Goal: Transaction & Acquisition: Obtain resource

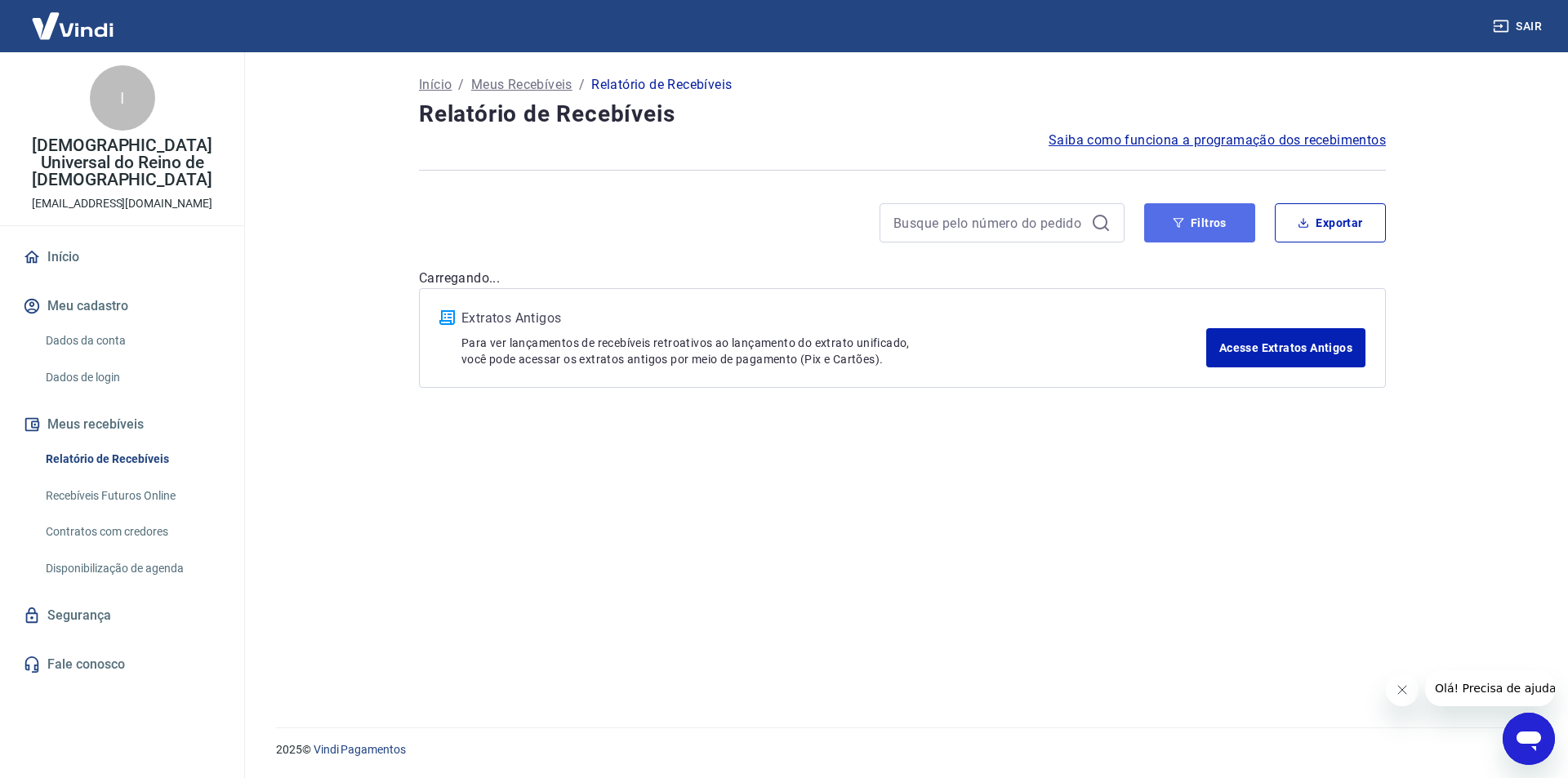
click at [1223, 241] on button "Filtros" at bounding box center [1199, 223] width 111 height 39
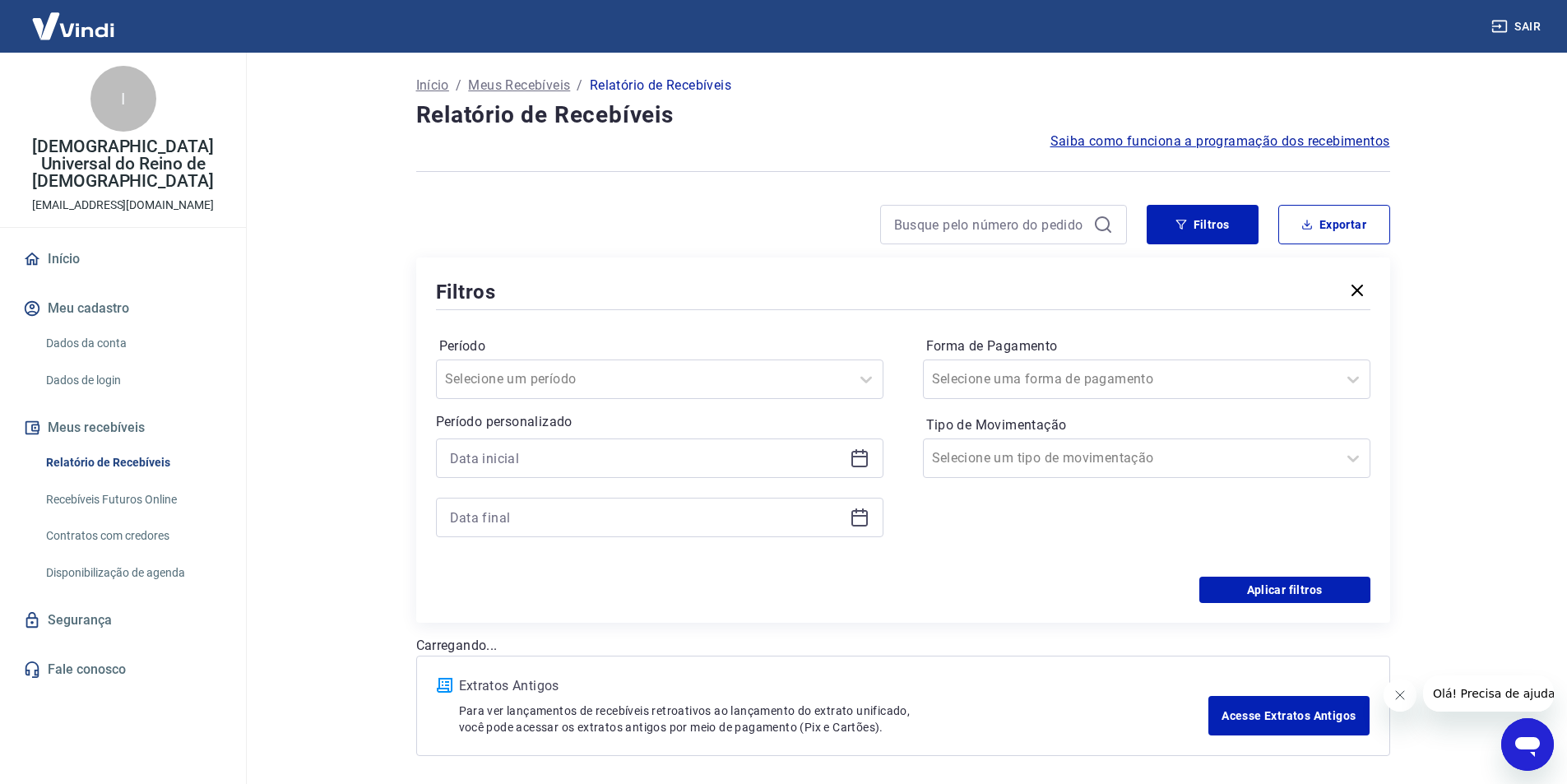
click at [690, 440] on div at bounding box center [659, 458] width 447 height 40
click at [695, 446] on input at bounding box center [647, 458] width 394 height 24
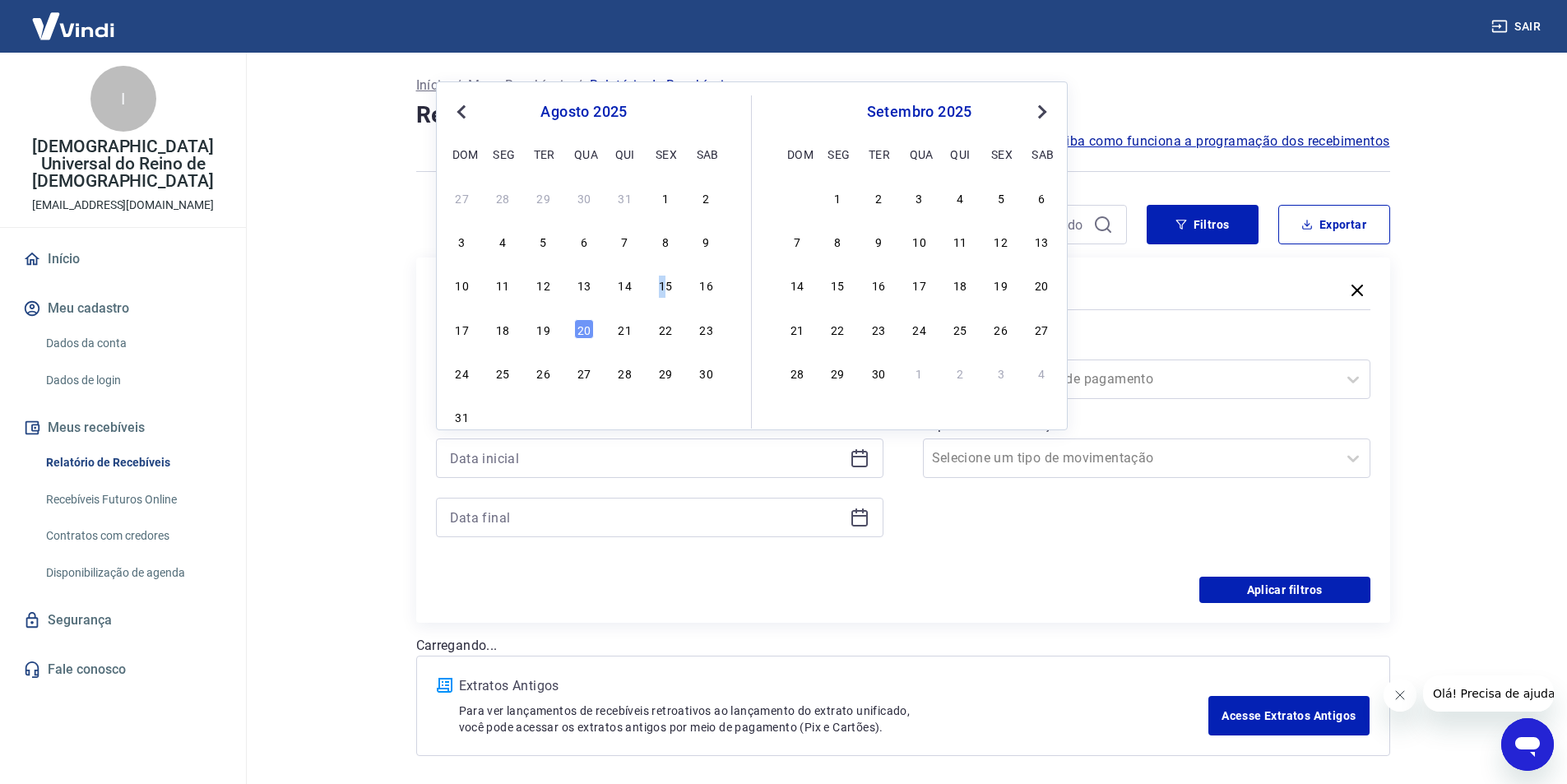
click at [668, 292] on div "15" at bounding box center [665, 284] width 20 height 20
type input "[DATE]"
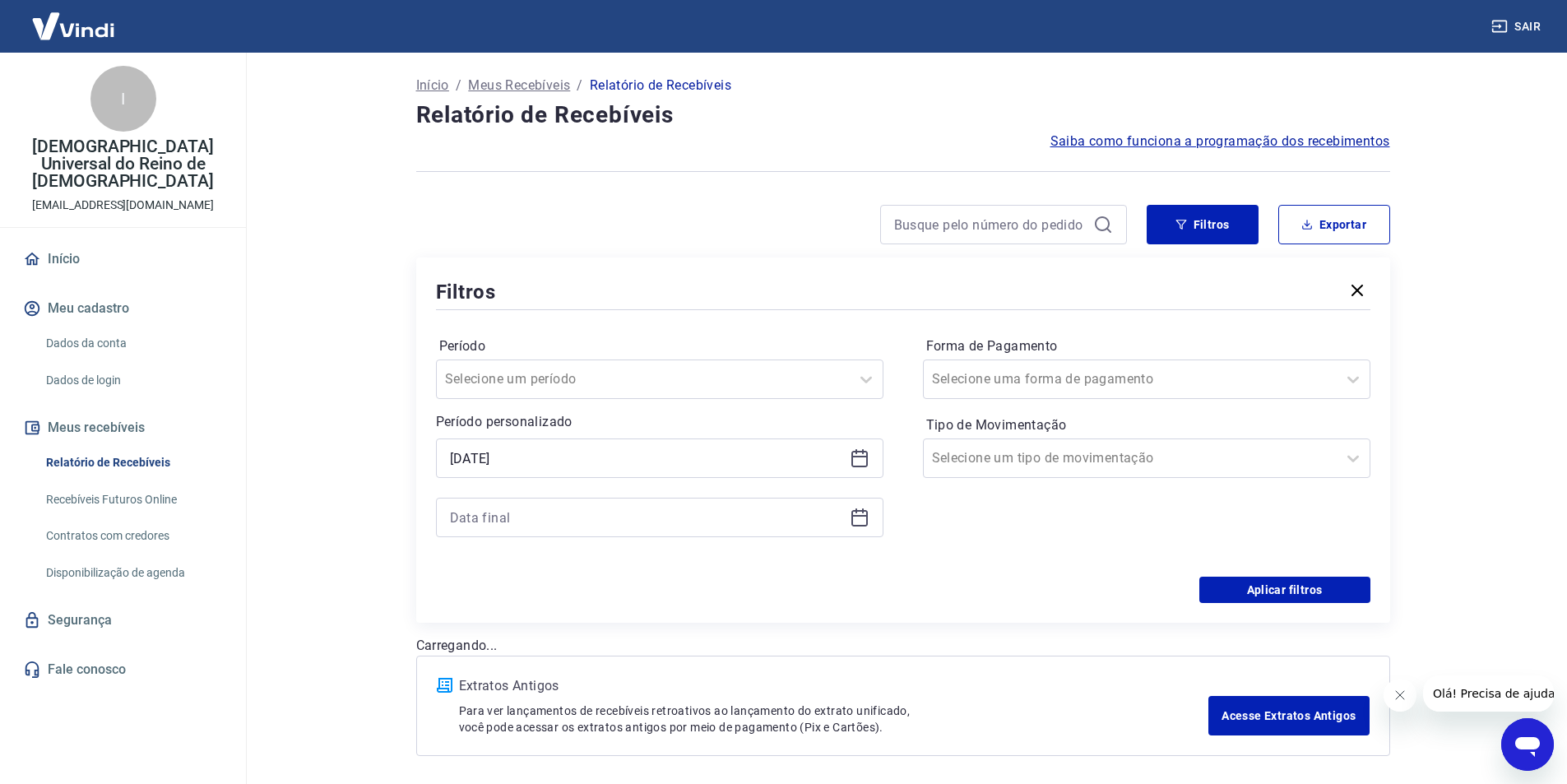
click at [675, 726] on p "Para ver lançamentos de recebíveis retroativos ao lançamento do extrato unifica…" at bounding box center [834, 718] width 751 height 33
click at [668, 520] on input at bounding box center [647, 517] width 394 height 24
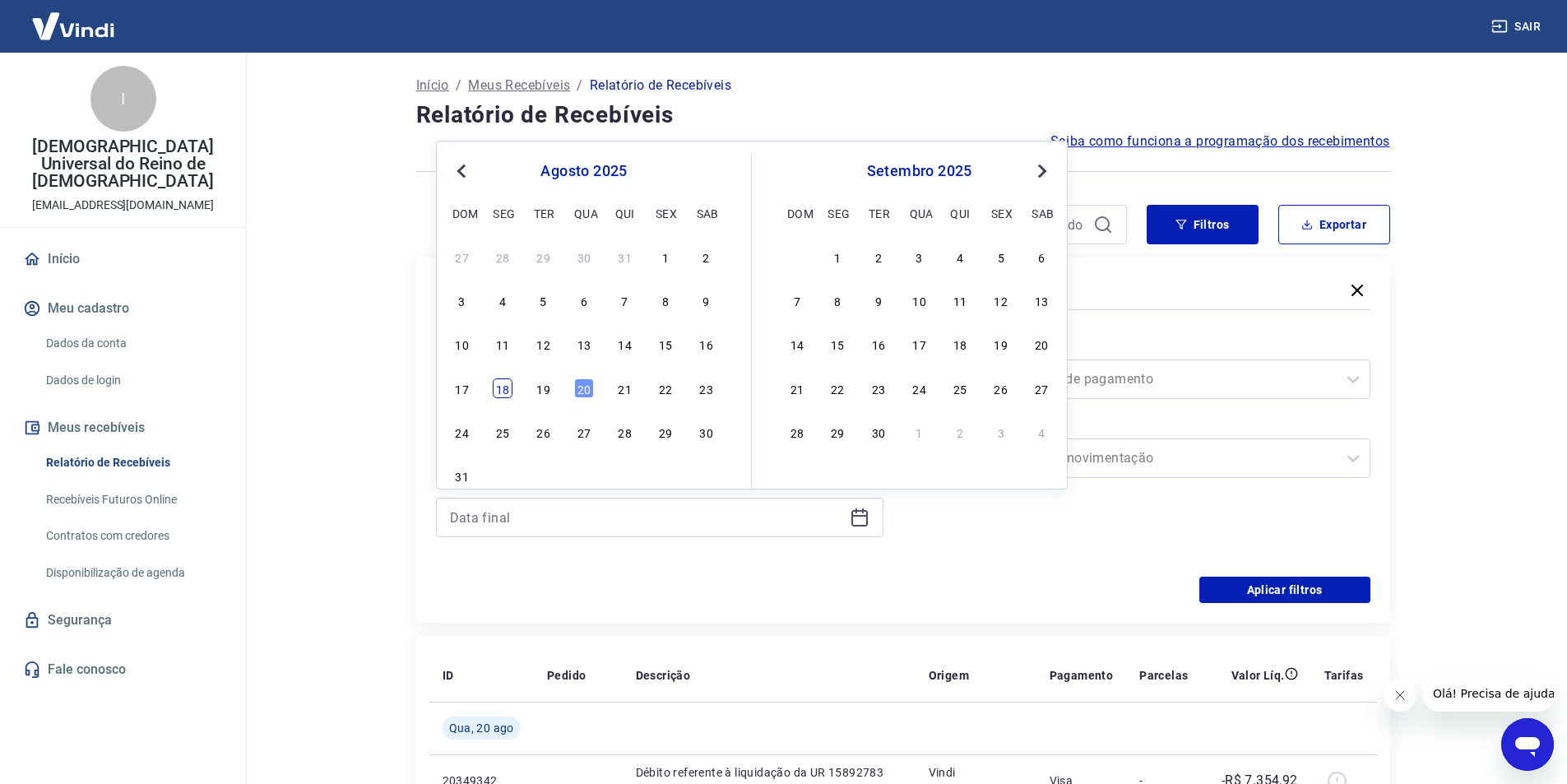
click at [502, 392] on div "18" at bounding box center [502, 388] width 20 height 20
type input "[DATE]"
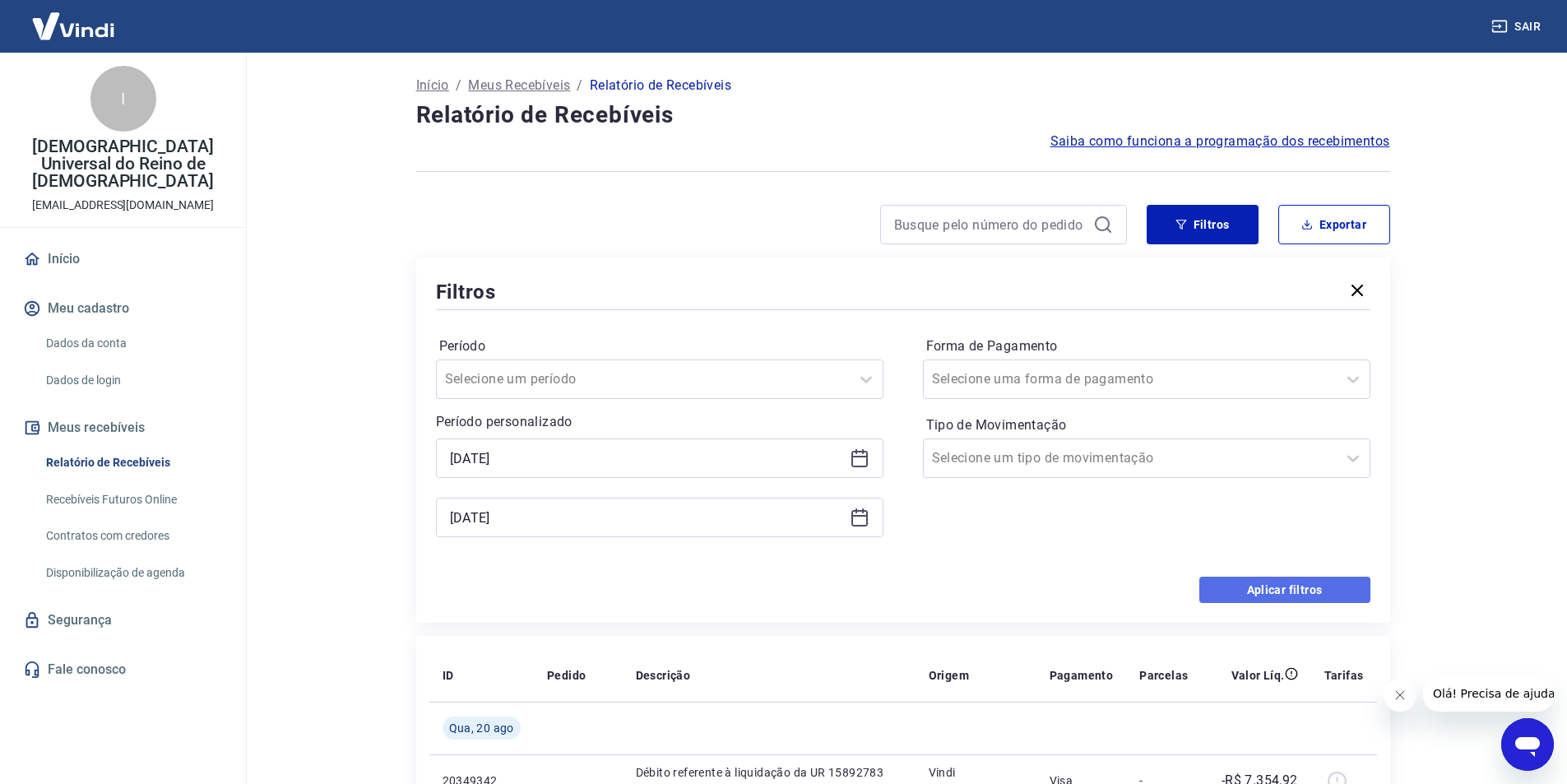
click at [1287, 596] on button "Aplicar filtros" at bounding box center [1285, 589] width 171 height 26
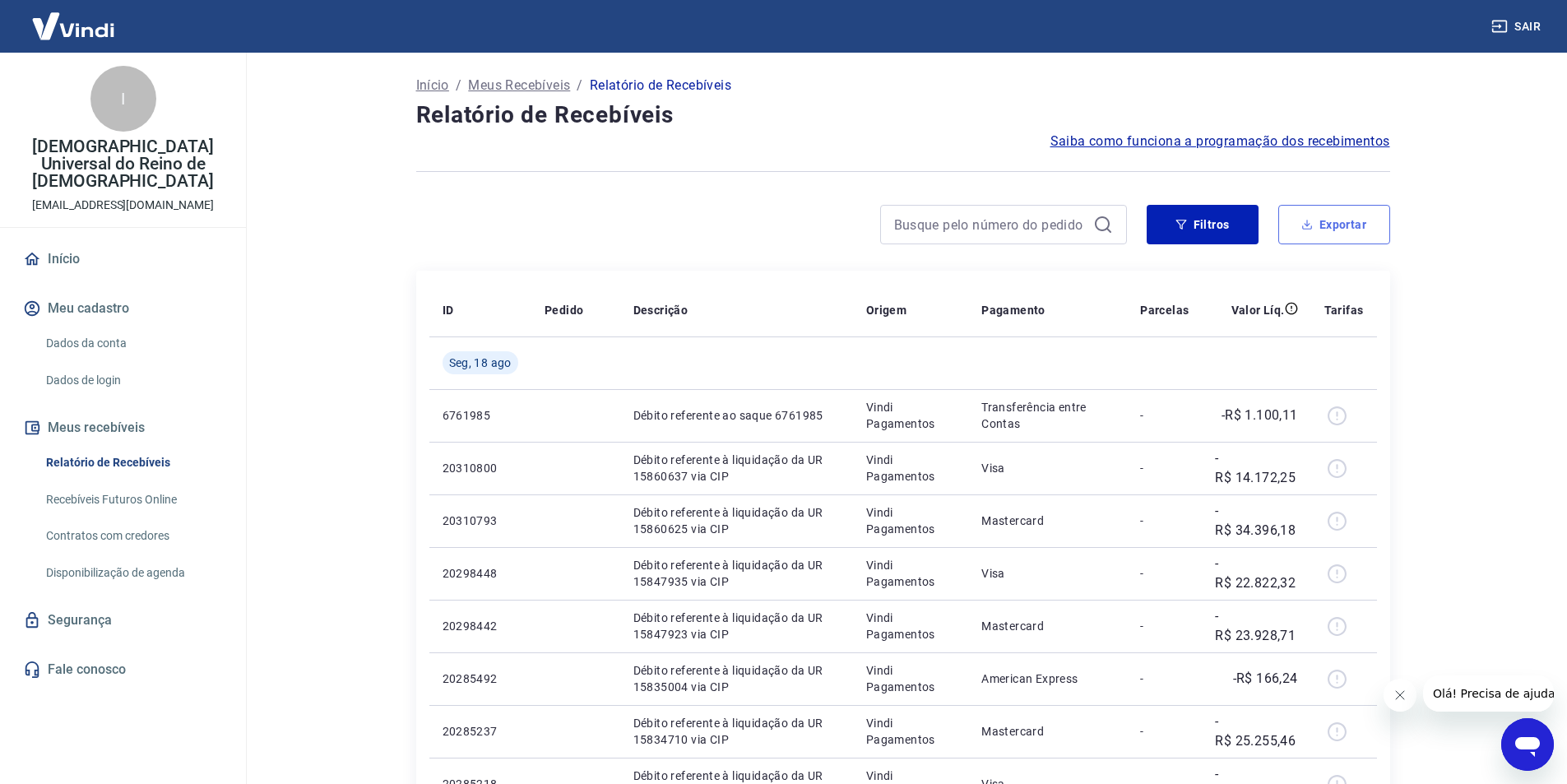
click at [1329, 232] on button "Exportar" at bounding box center [1334, 225] width 112 height 40
type input "[DATE]"
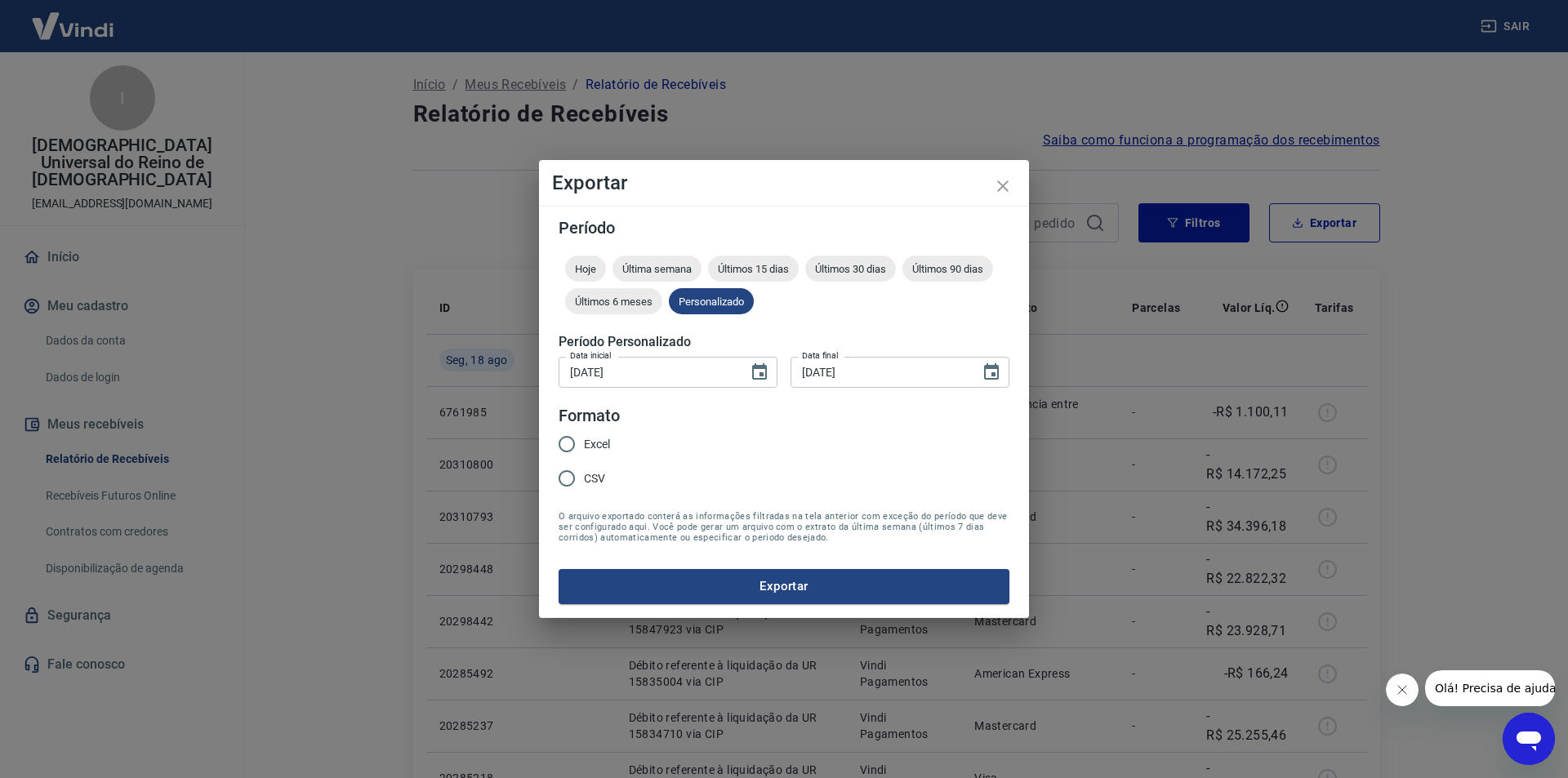
click at [606, 439] on span "Excel" at bounding box center [597, 445] width 26 height 17
click at [584, 439] on input "Excel" at bounding box center [566, 444] width 35 height 35
radio input "true"
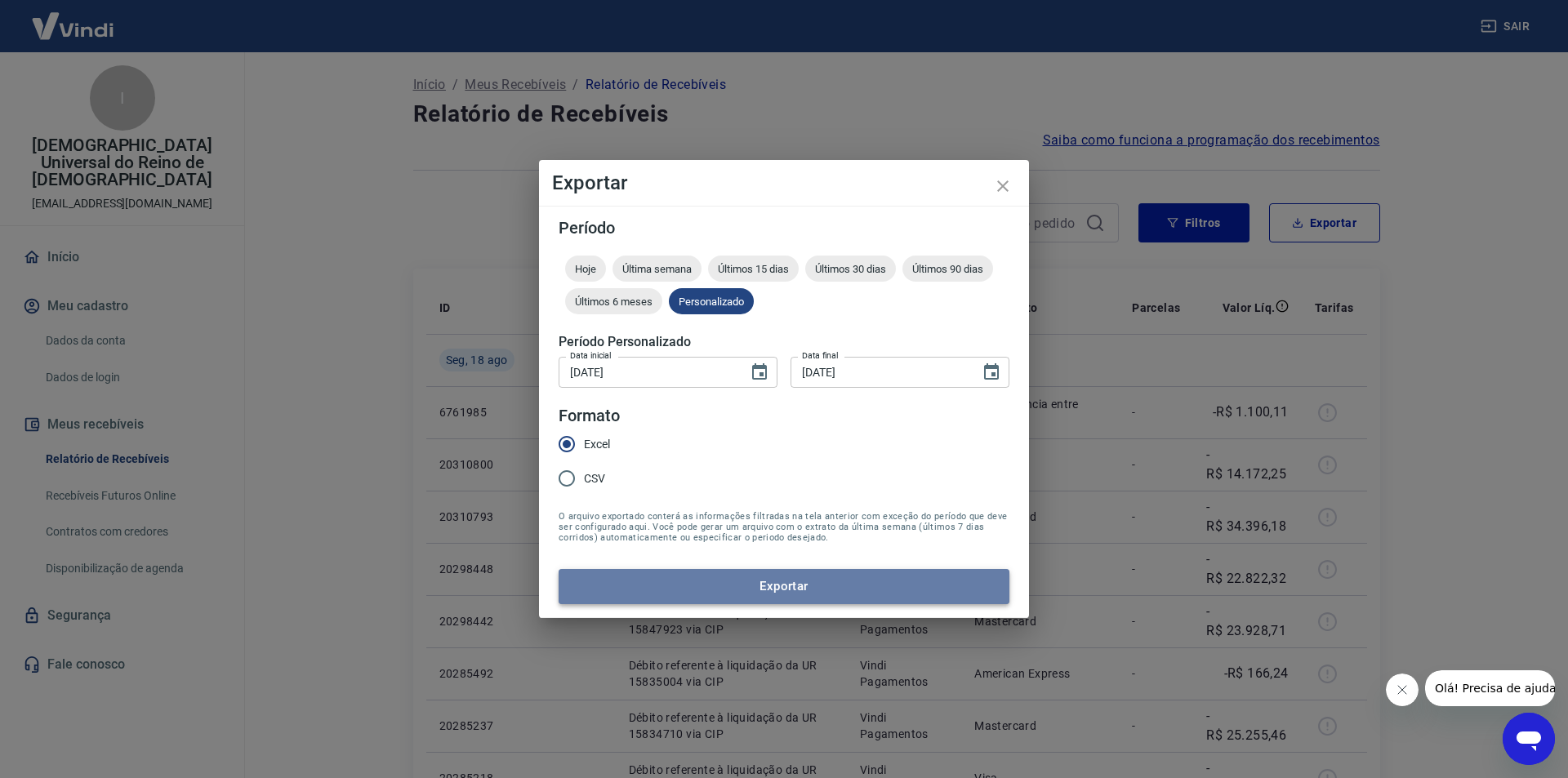
click at [783, 581] on button "Exportar" at bounding box center [784, 586] width 450 height 35
